Goal: Task Accomplishment & Management: Manage account settings

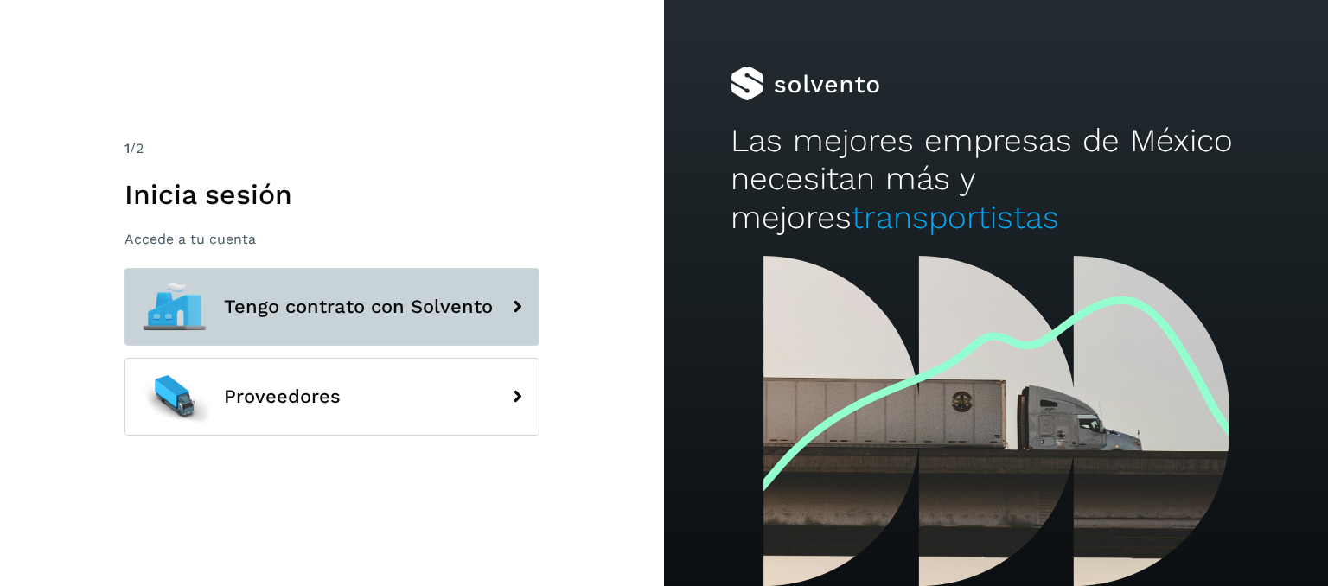
click at [299, 315] on span "Tengo contrato con Solvento" at bounding box center [358, 306] width 269 height 21
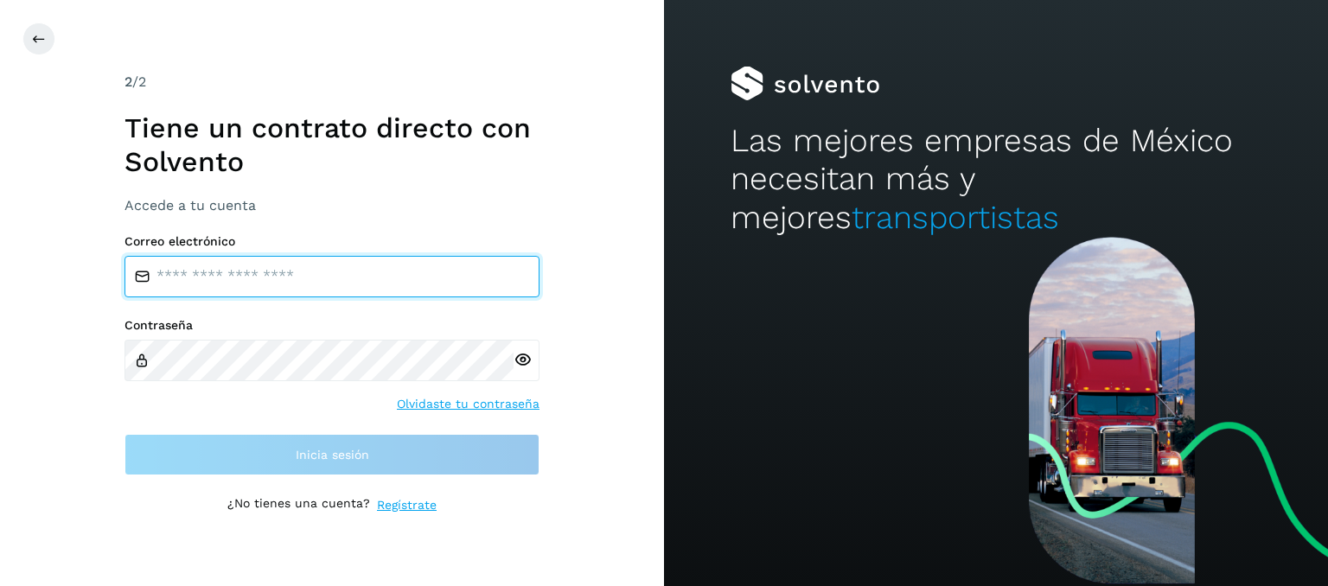
click at [268, 283] on input "email" at bounding box center [331, 276] width 415 height 41
type input "**********"
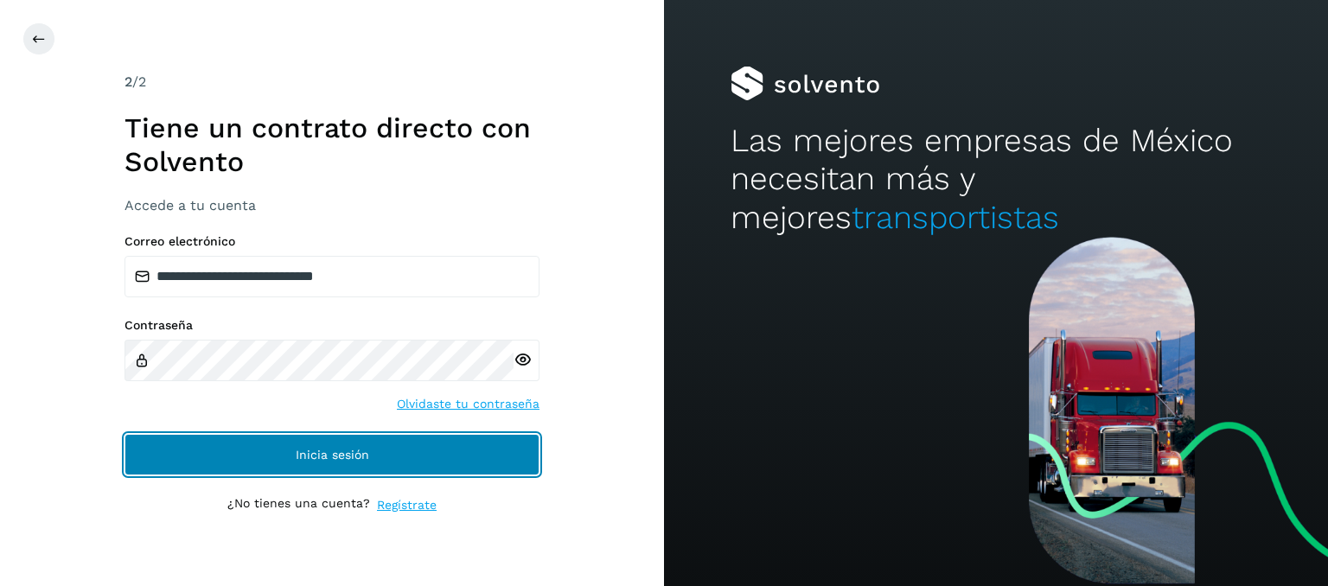
click at [488, 462] on button "Inicia sesión" at bounding box center [331, 454] width 415 height 41
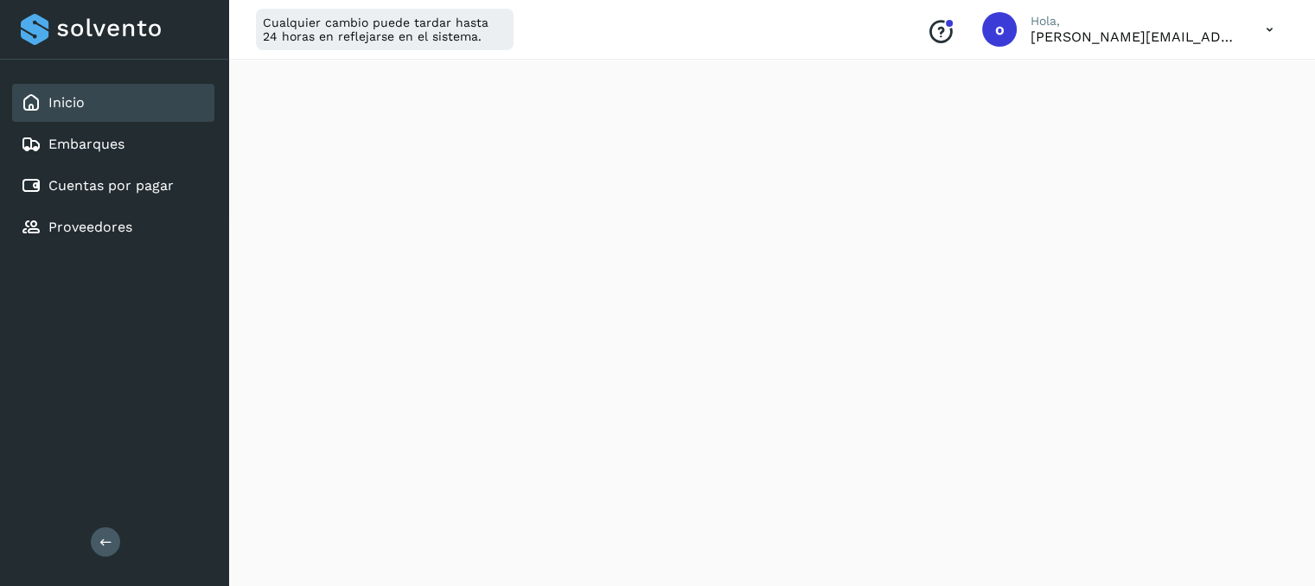
scroll to position [346, 0]
click at [94, 105] on div "Inicio" at bounding box center [113, 103] width 202 height 38
click at [67, 140] on link "Embarques" at bounding box center [86, 144] width 76 height 16
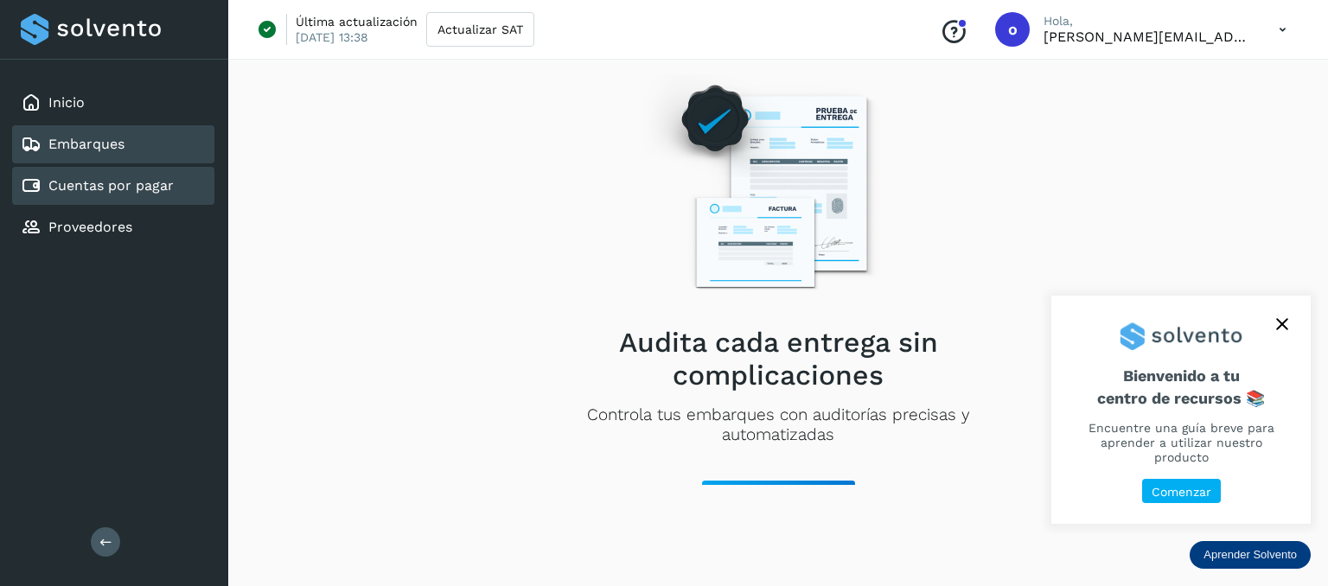
click at [61, 185] on link "Cuentas por pagar" at bounding box center [110, 185] width 125 height 16
